Goal: Find specific page/section: Find specific page/section

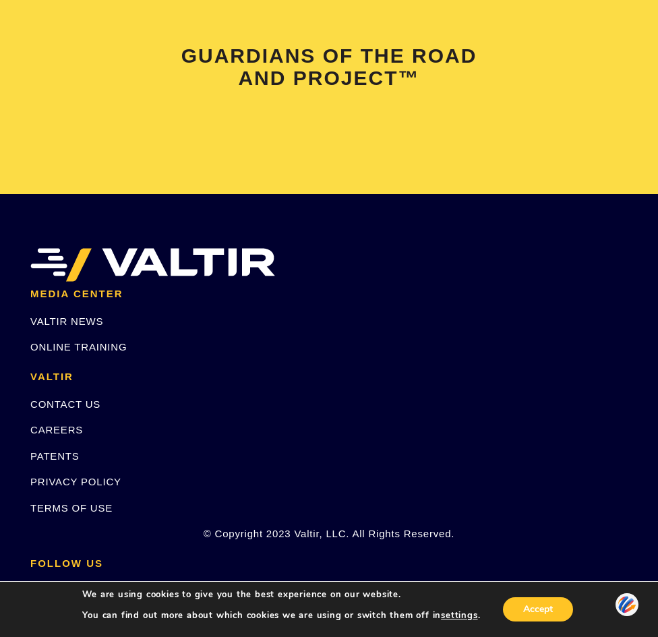
scroll to position [3170, 0]
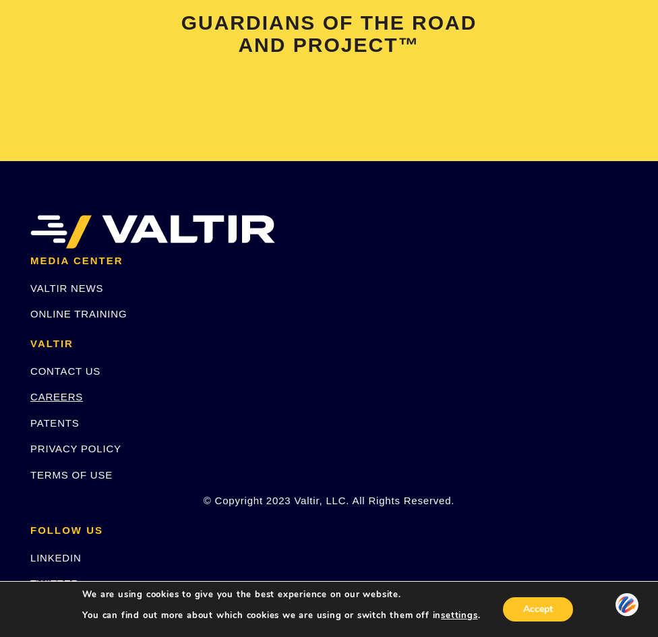
click at [54, 391] on link "CAREERS" at bounding box center [56, 396] width 53 height 11
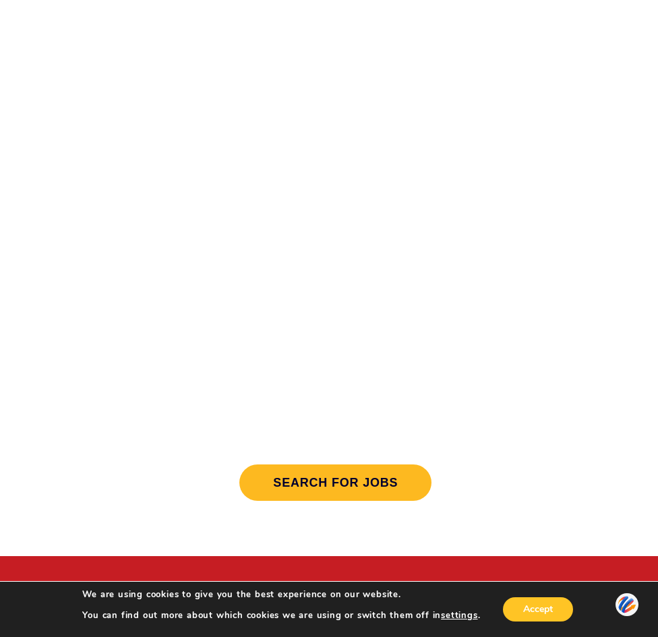
scroll to position [135, 0]
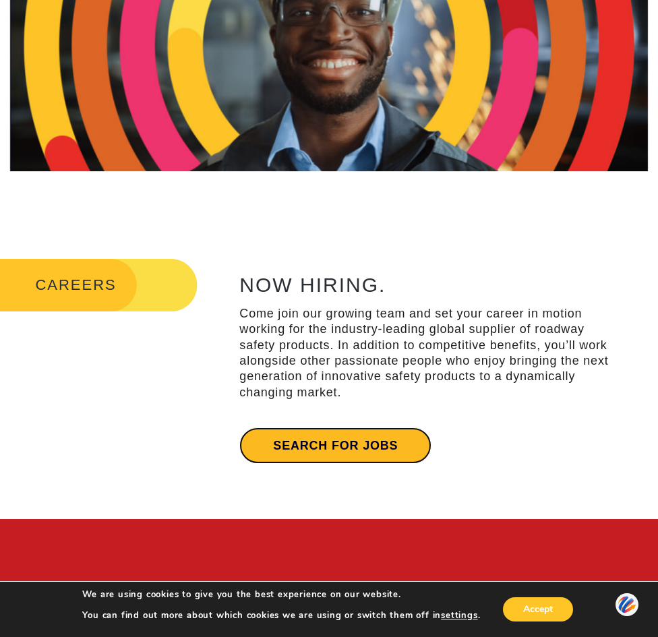
click at [335, 445] on link "Search for jobs" at bounding box center [335, 446] width 192 height 36
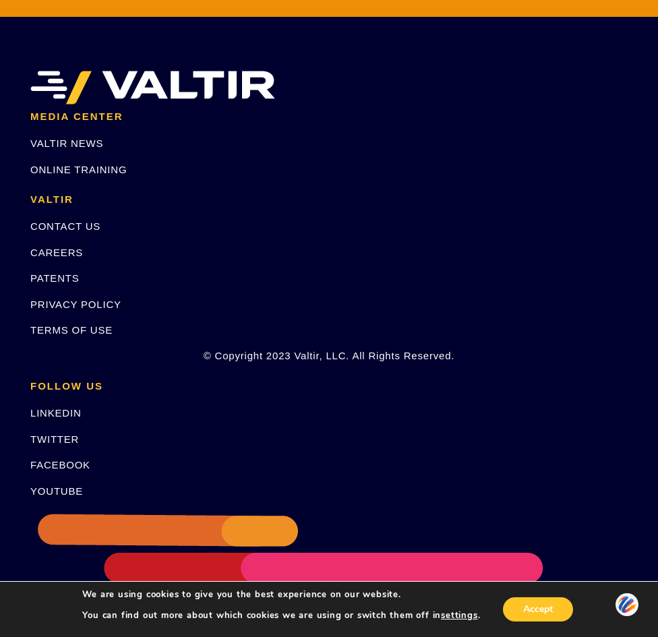
scroll to position [3493, 0]
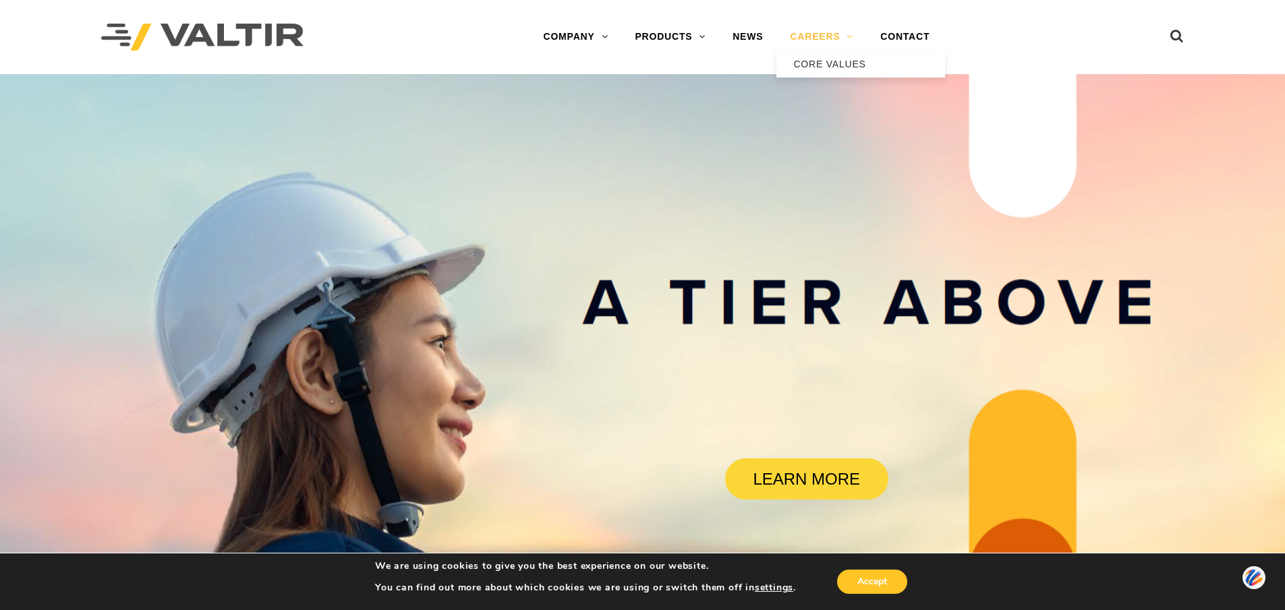
click at [819, 41] on link "CAREERS" at bounding box center [821, 37] width 90 height 27
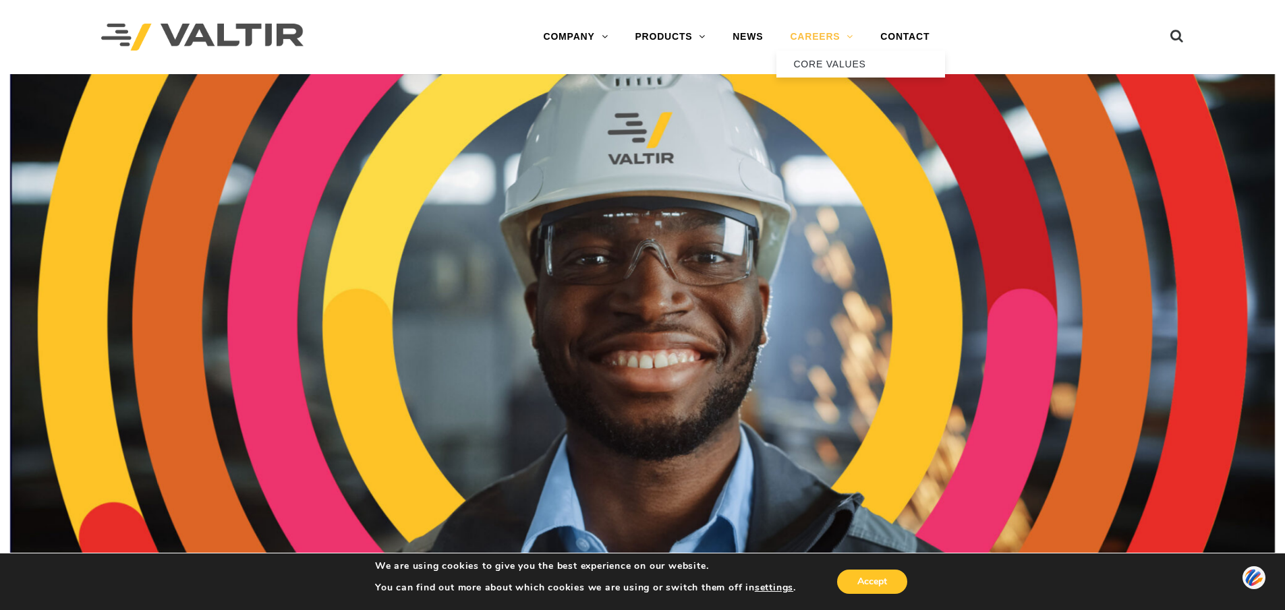
click at [813, 39] on link "CAREERS" at bounding box center [821, 37] width 90 height 27
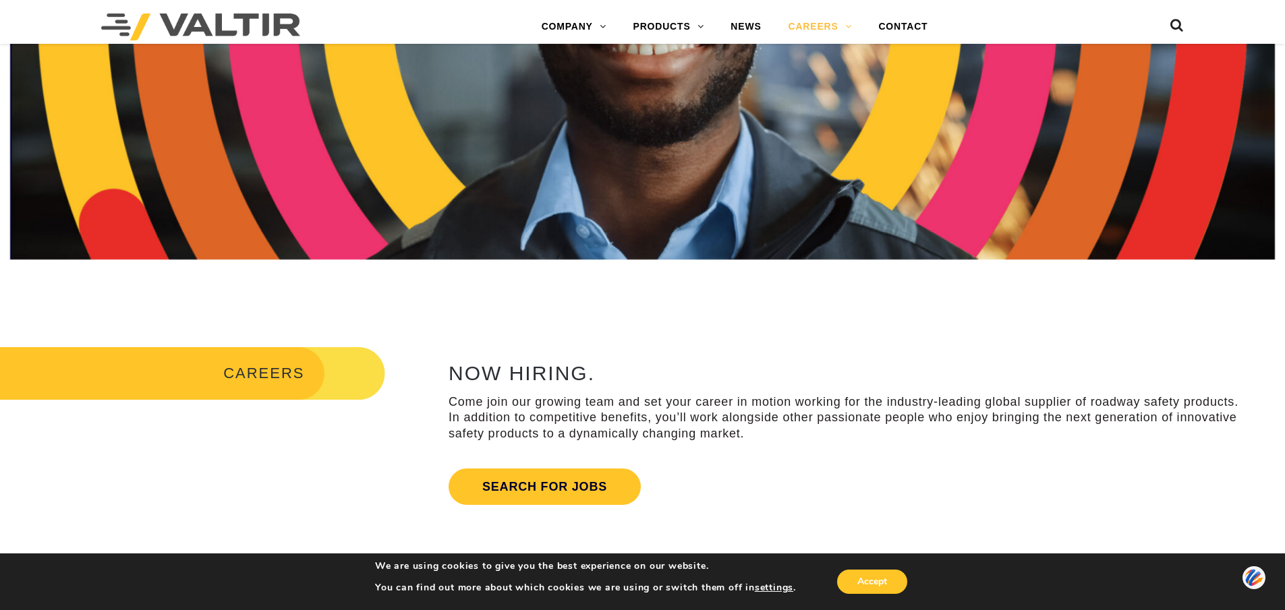
scroll to position [337, 0]
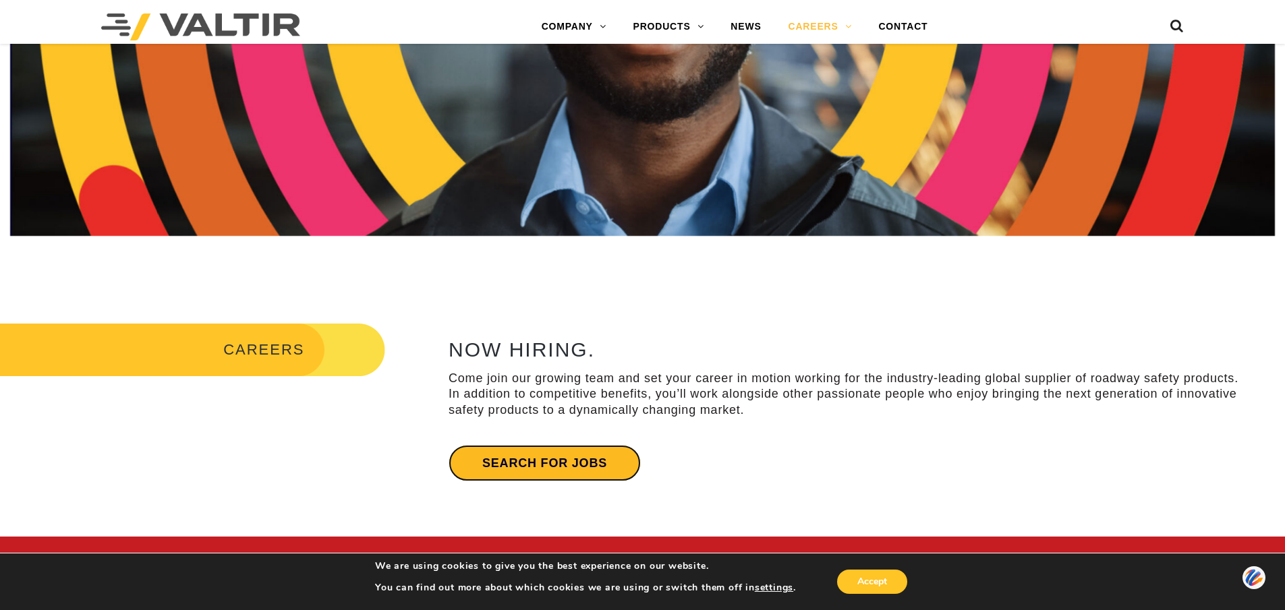
click at [554, 463] on link "Search for jobs" at bounding box center [544, 463] width 192 height 36
